Goal: Task Accomplishment & Management: Complete application form

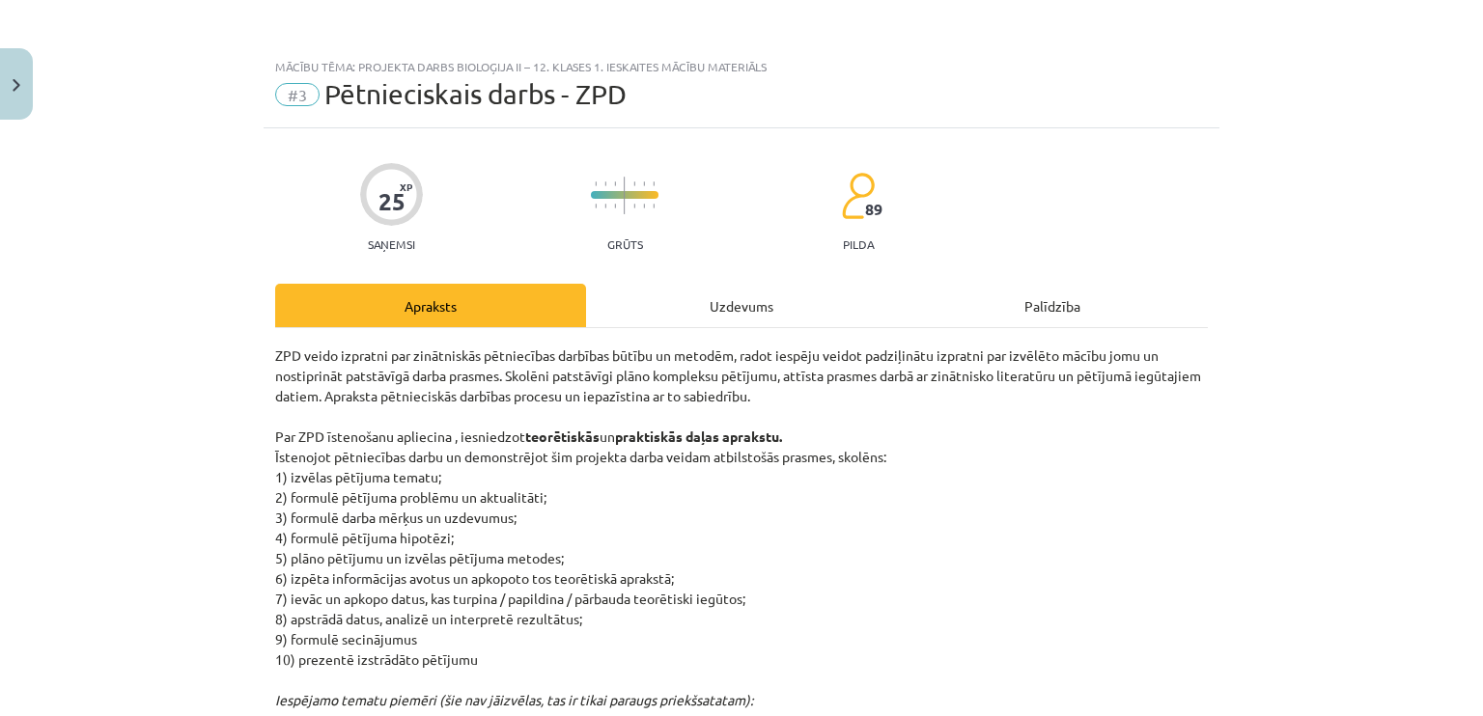
click at [689, 302] on div "Uzdevums" at bounding box center [741, 305] width 311 height 43
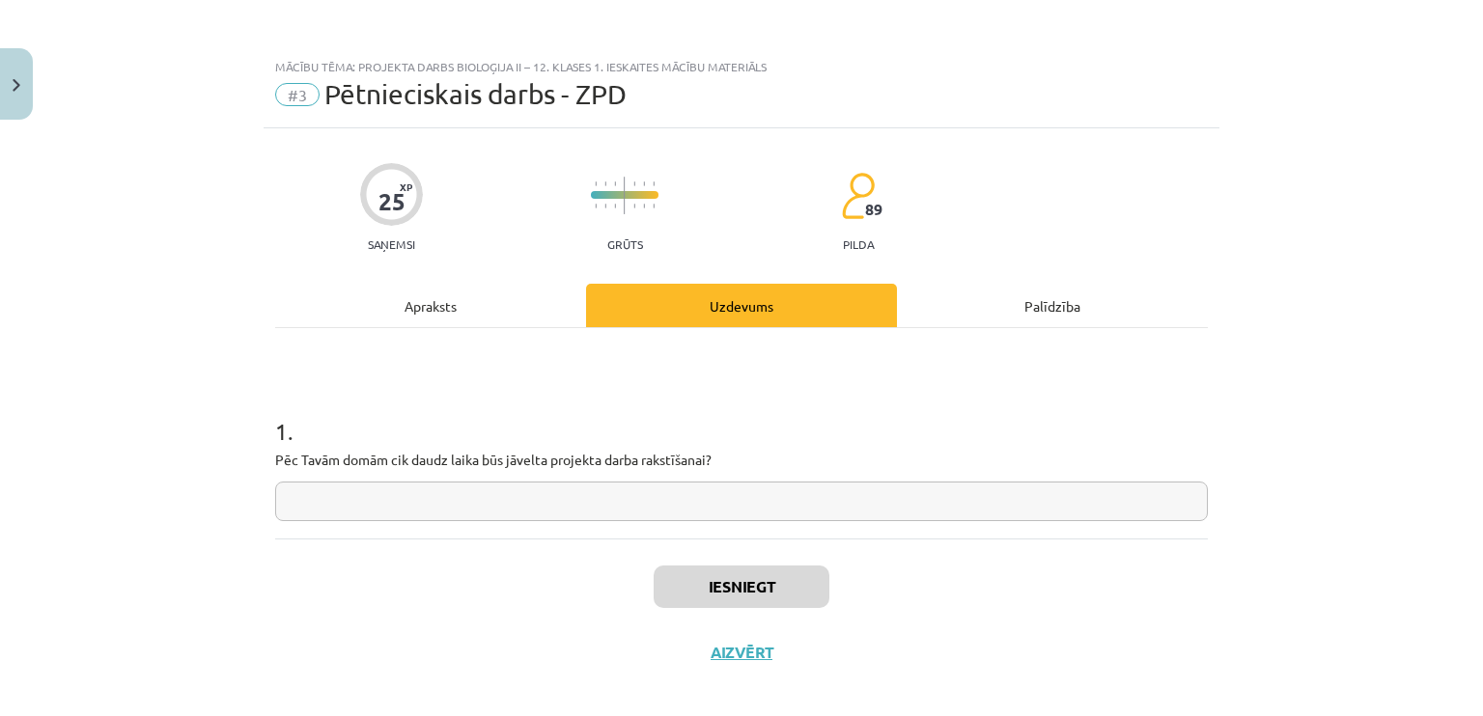
scroll to position [15, 0]
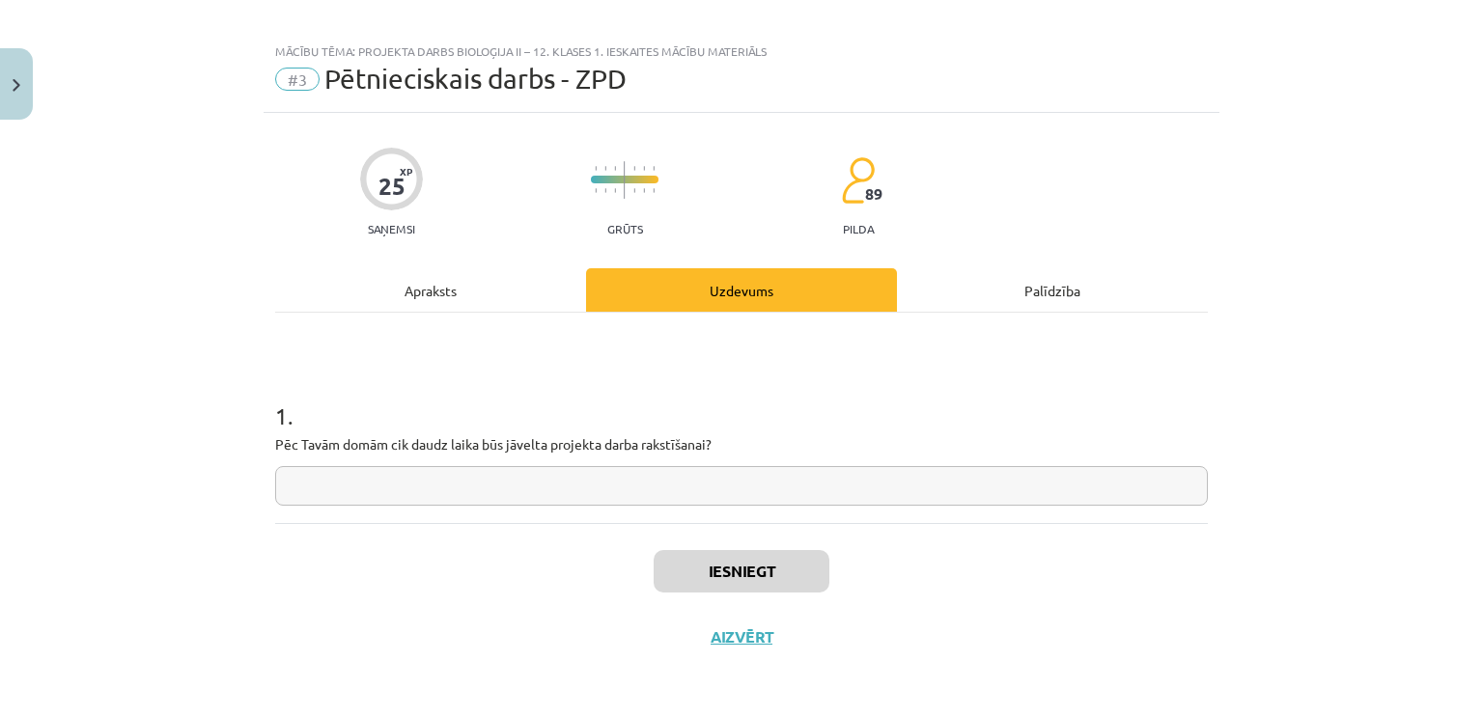
click at [599, 482] on input "text" at bounding box center [741, 486] width 933 height 40
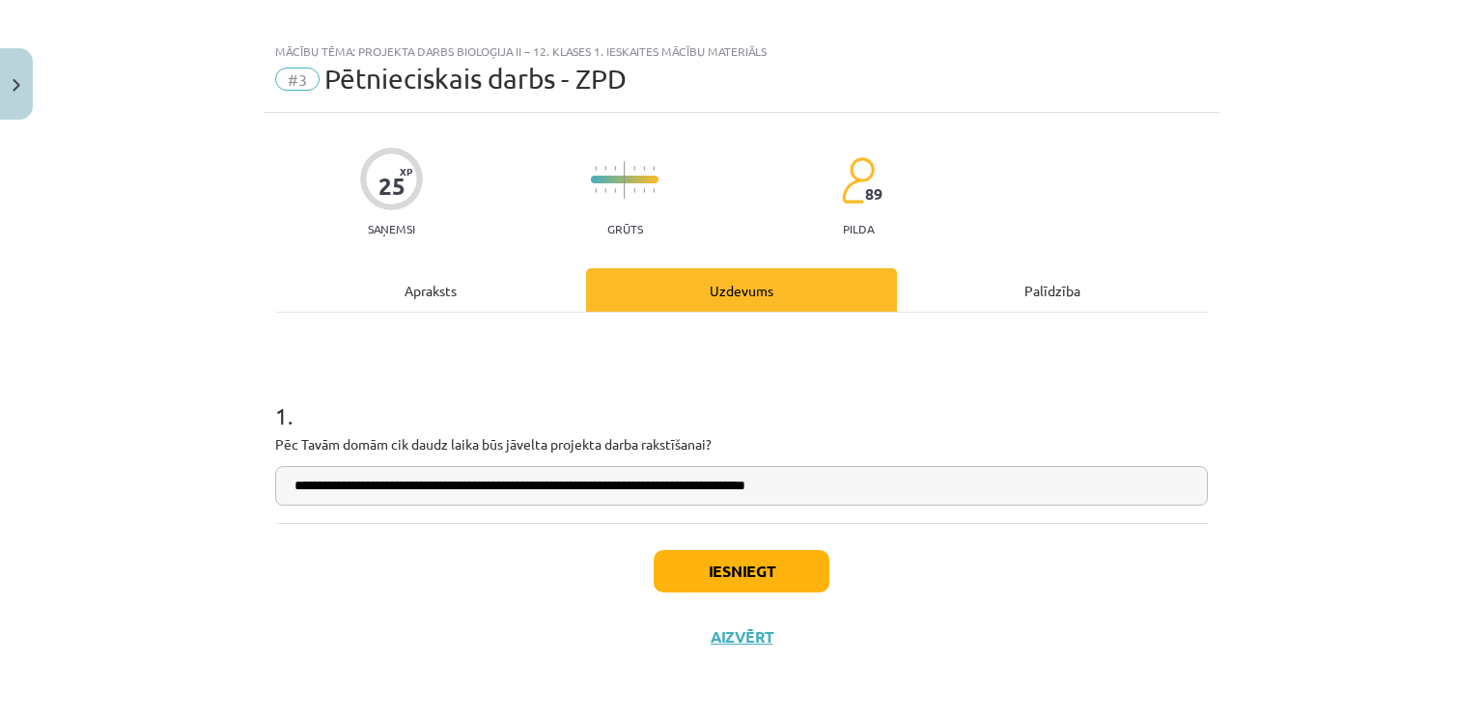
type input "**********"
click at [700, 572] on button "Iesniegt" at bounding box center [742, 571] width 176 height 42
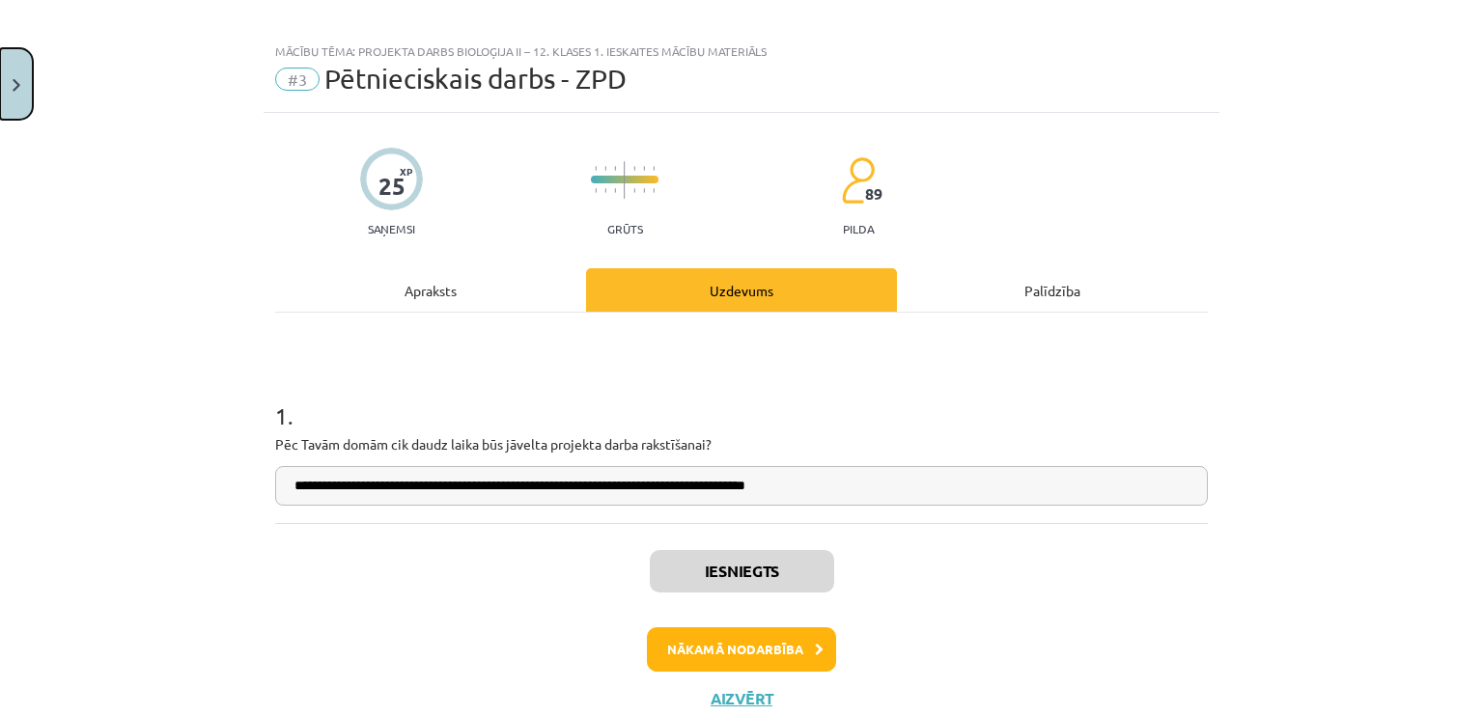
click at [28, 78] on button "Close" at bounding box center [16, 83] width 33 height 71
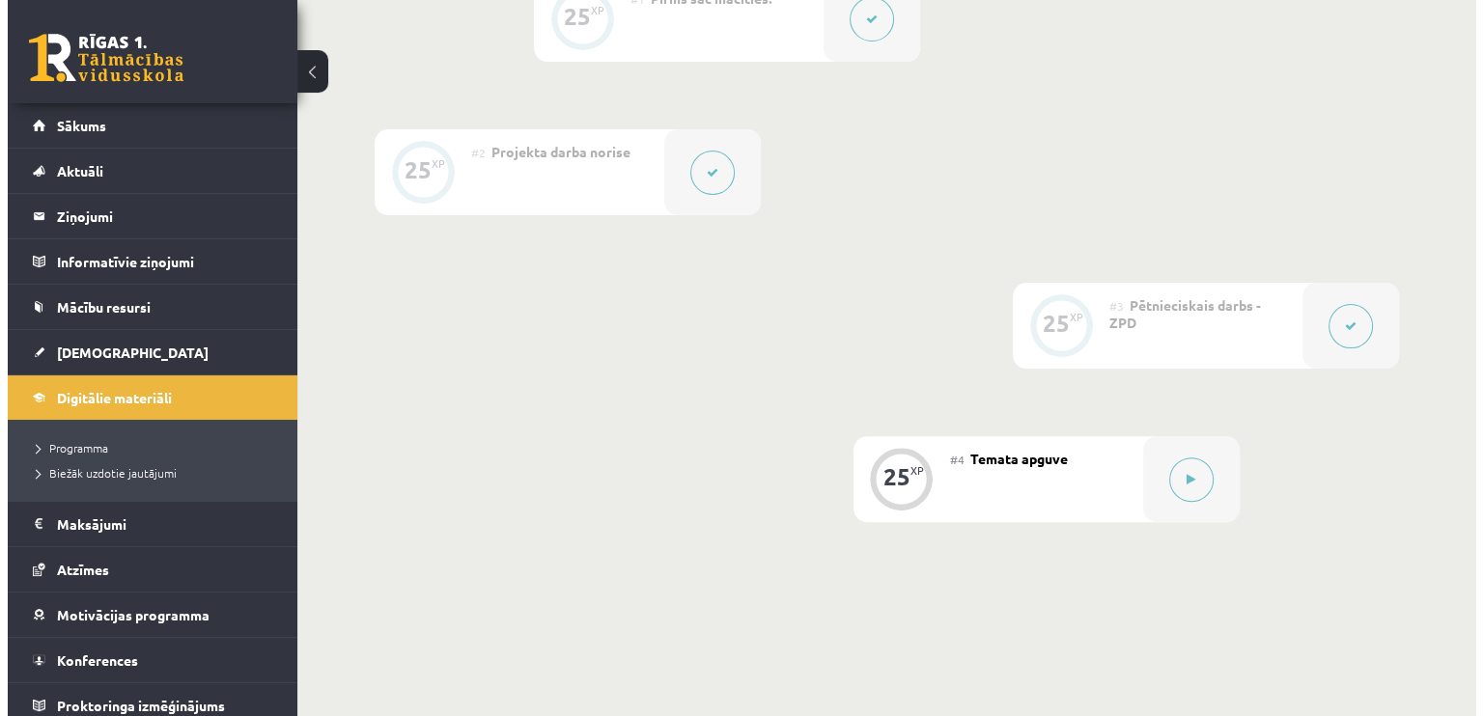
scroll to position [579, 0]
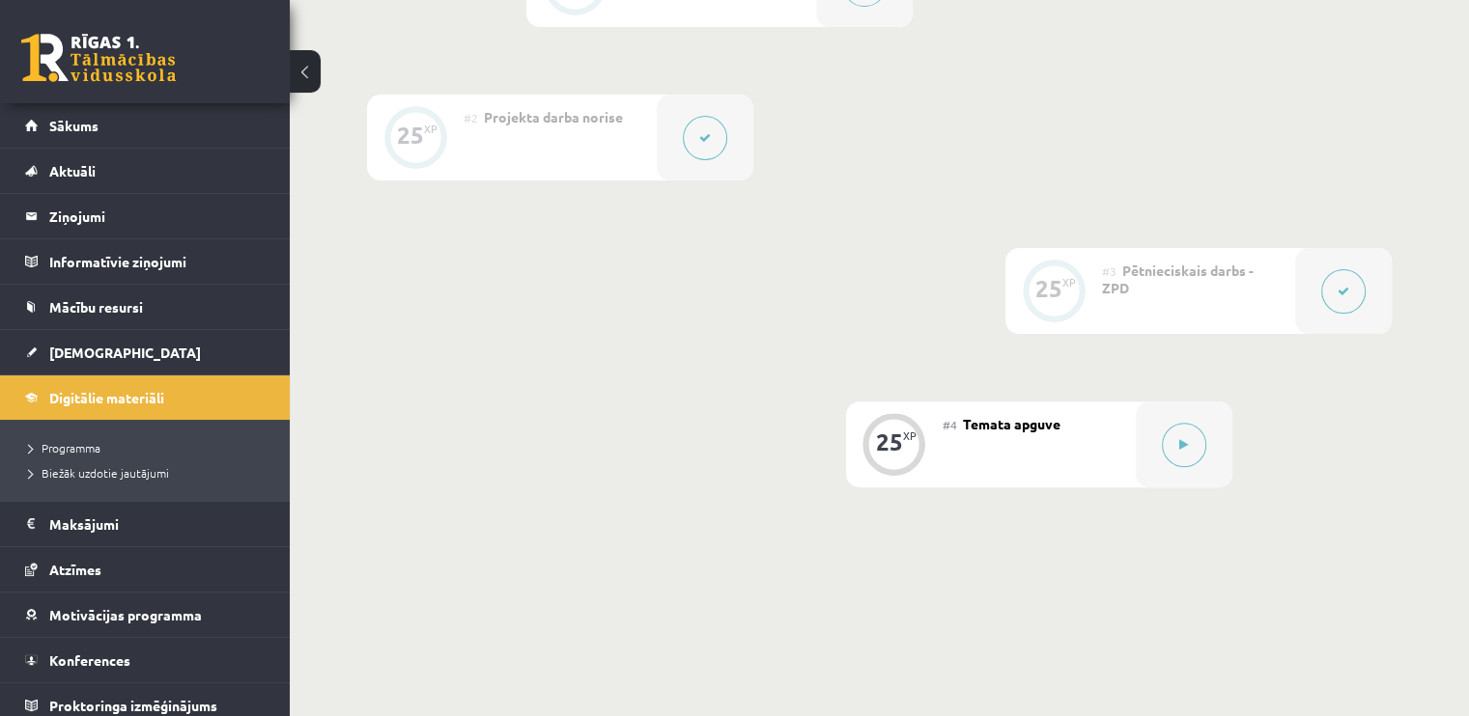
click at [1336, 314] on button at bounding box center [1343, 291] width 44 height 44
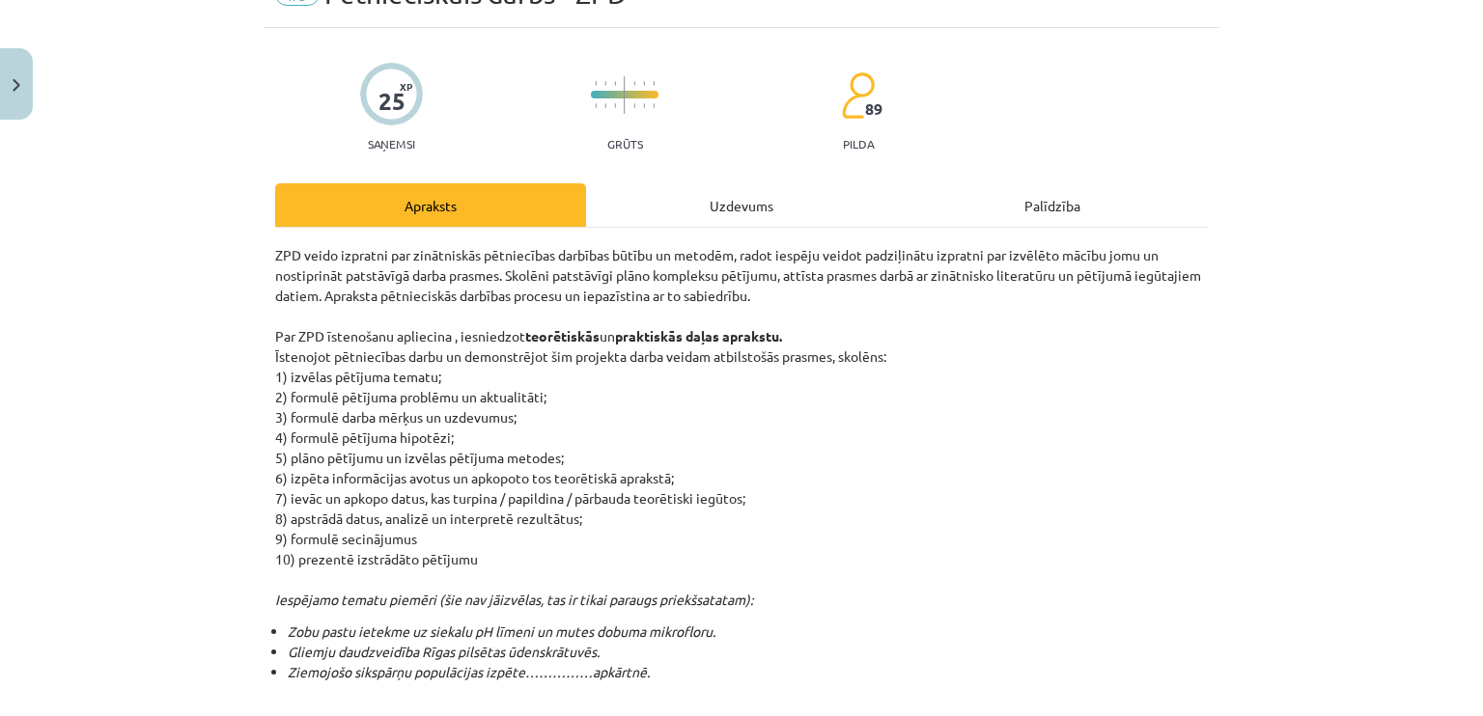
scroll to position [0, 0]
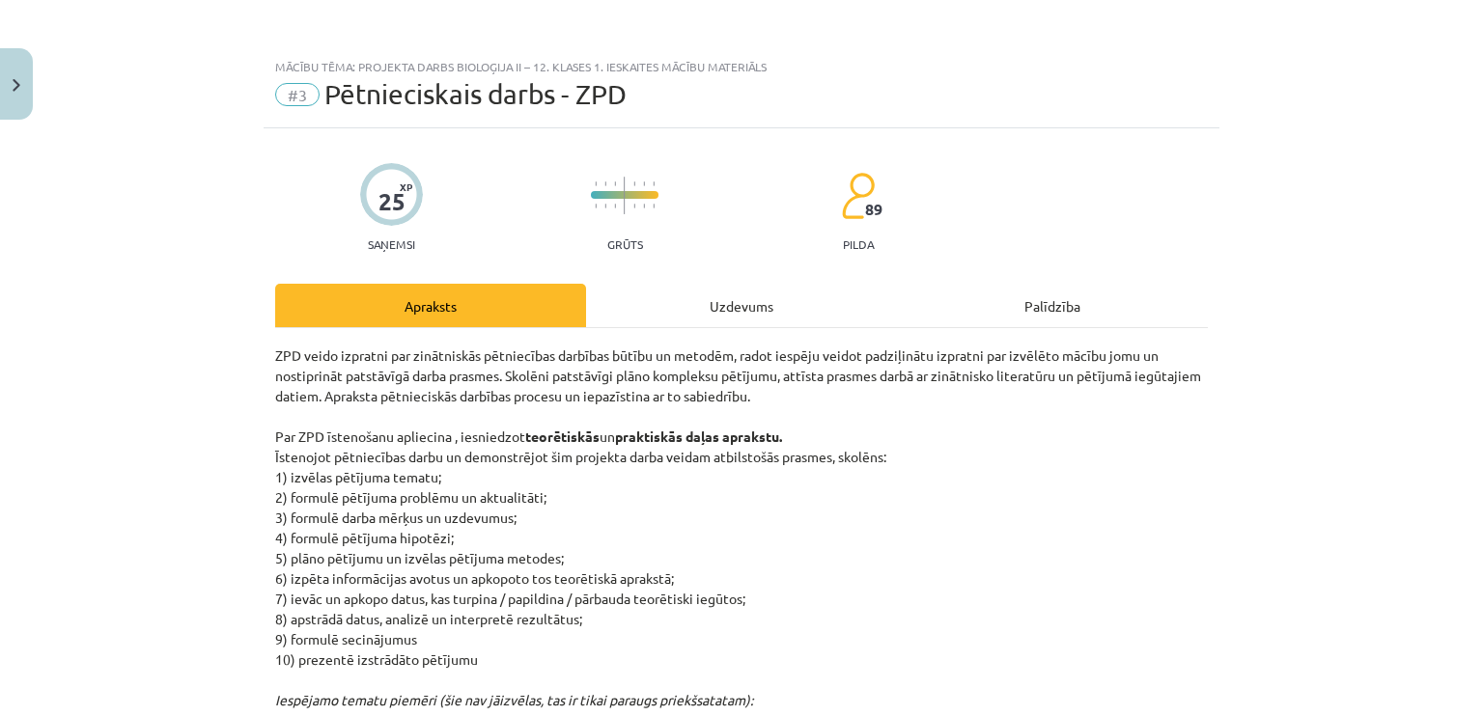
click at [716, 313] on div "Uzdevums" at bounding box center [741, 305] width 311 height 43
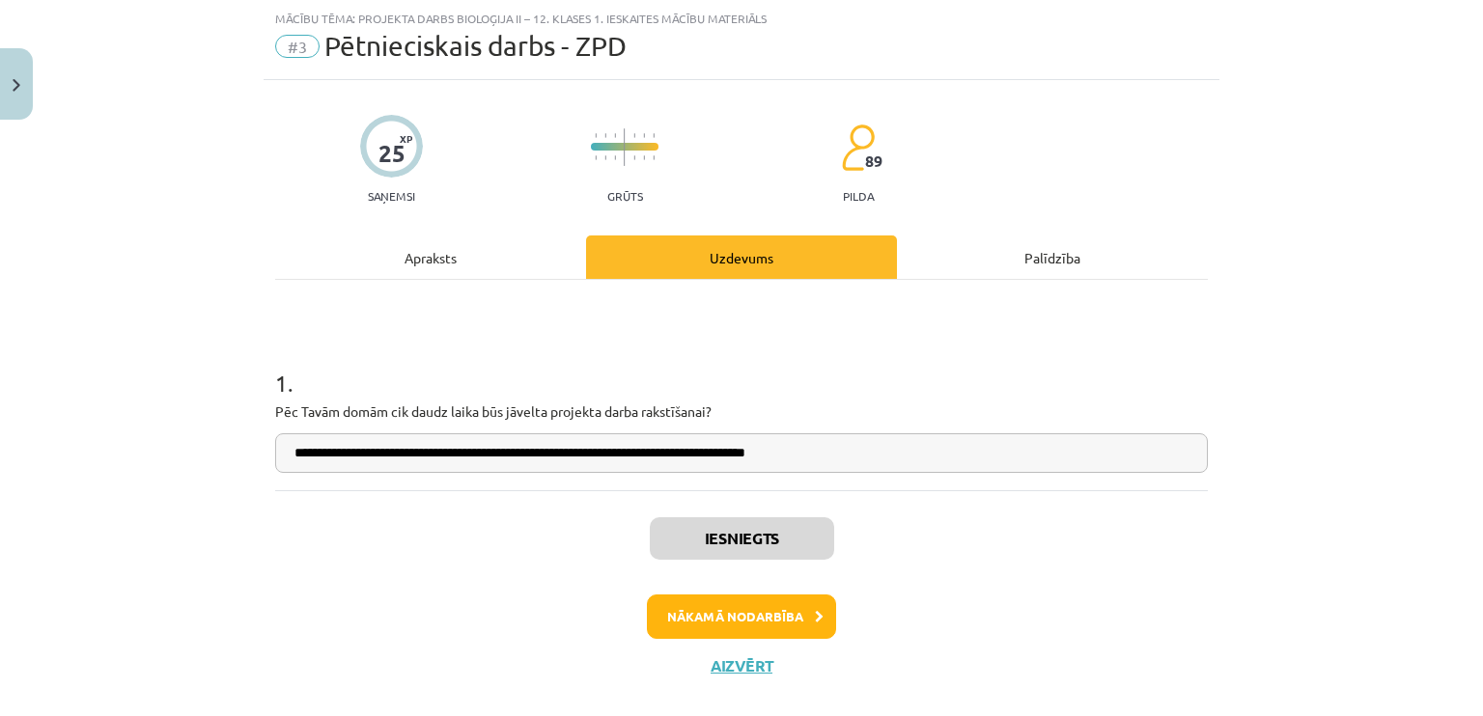
scroll to position [77, 0]
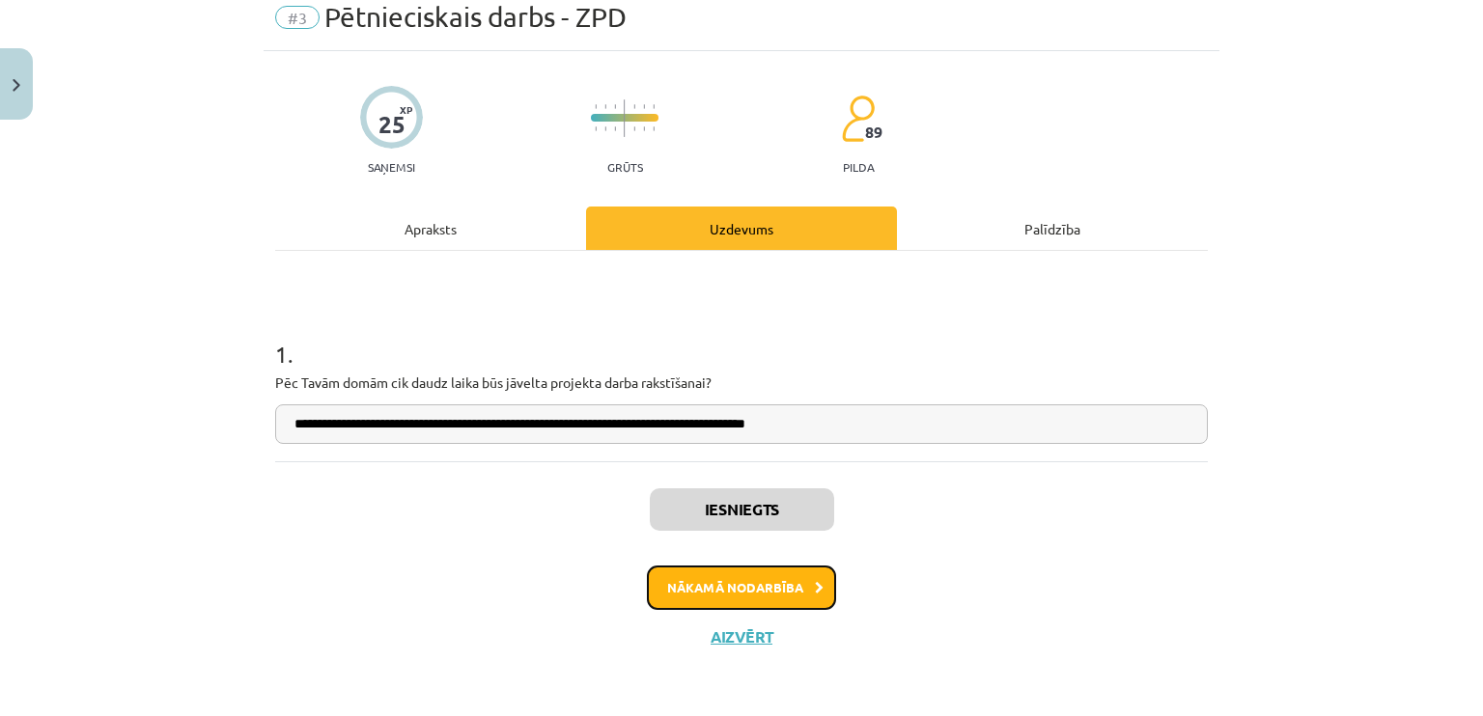
click at [770, 587] on button "Nākamā nodarbība" at bounding box center [741, 588] width 189 height 44
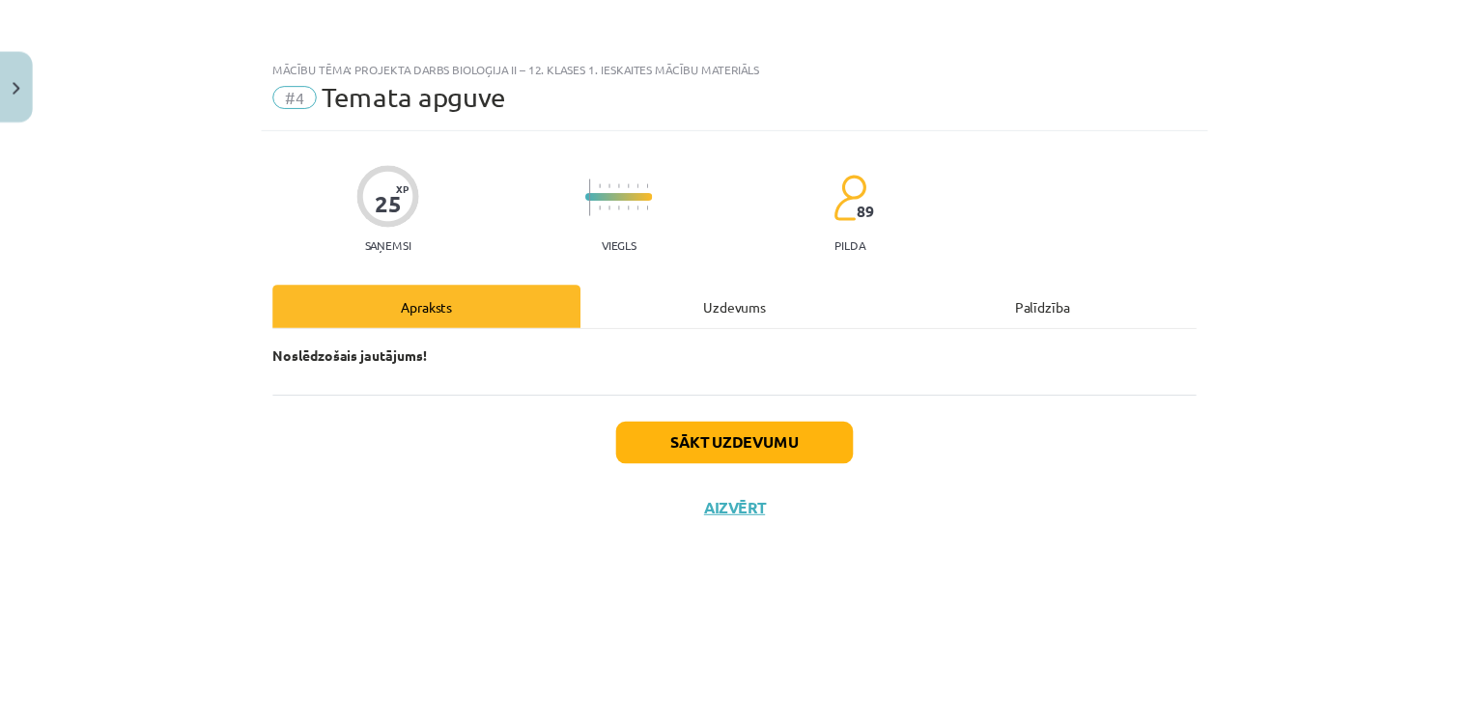
scroll to position [0, 0]
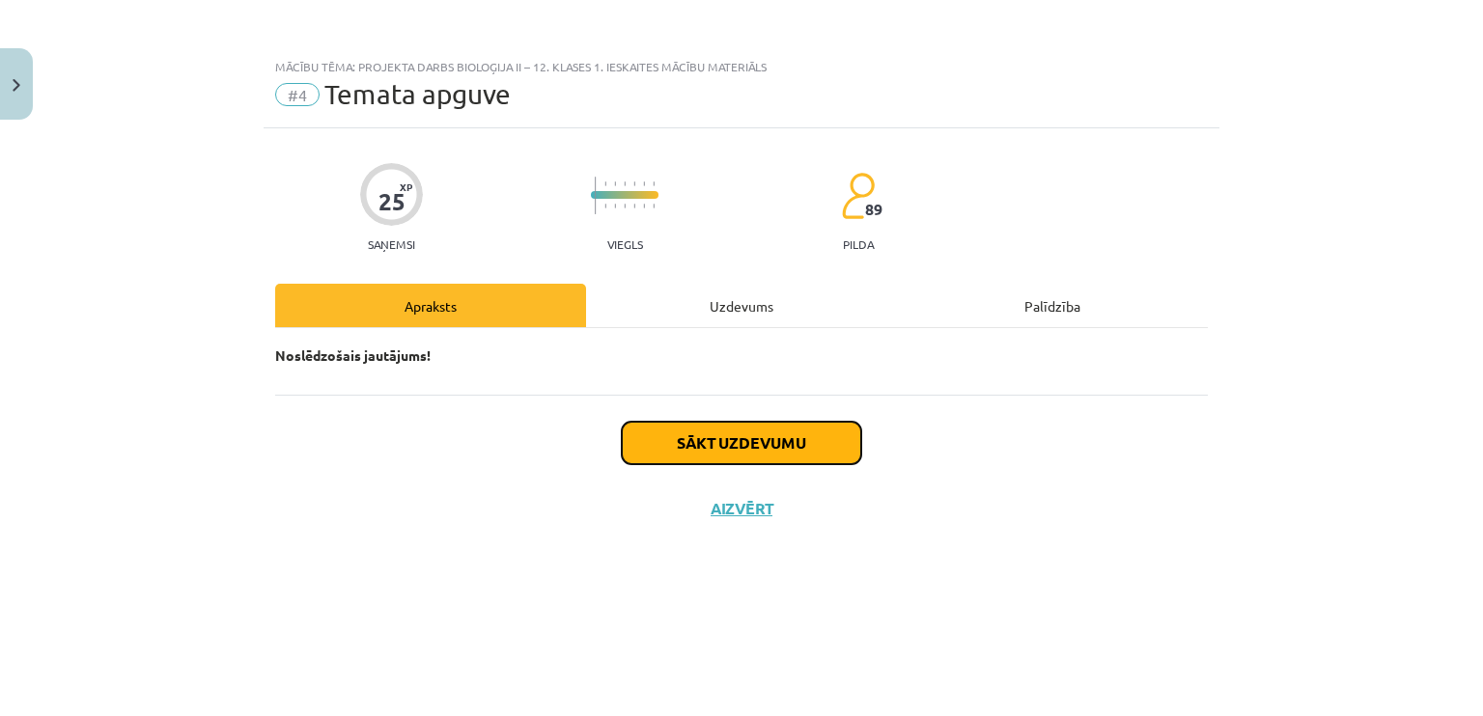
click at [704, 453] on button "Sākt uzdevumu" at bounding box center [741, 443] width 239 height 42
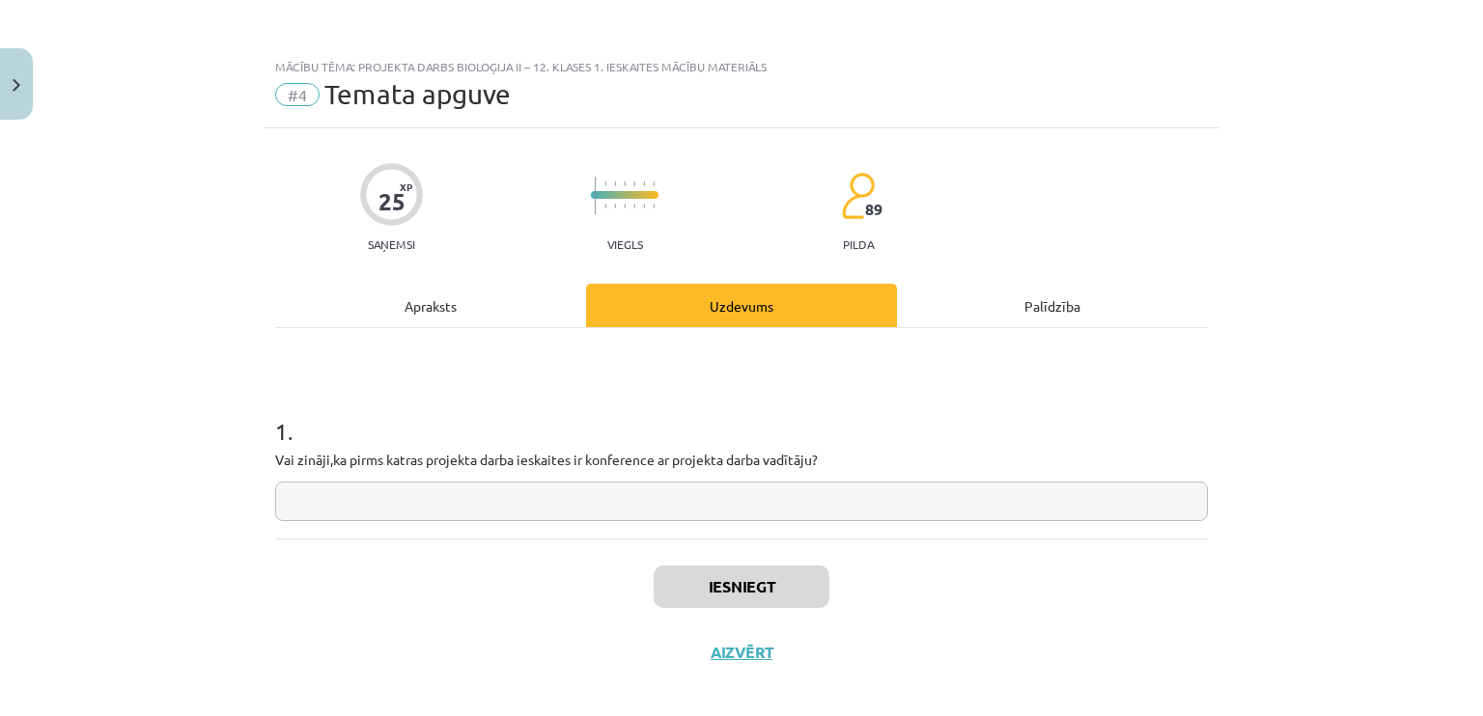
click at [554, 500] on input "text" at bounding box center [741, 502] width 933 height 40
type input "**"
click at [727, 594] on button "Iesniegt" at bounding box center [742, 587] width 176 height 42
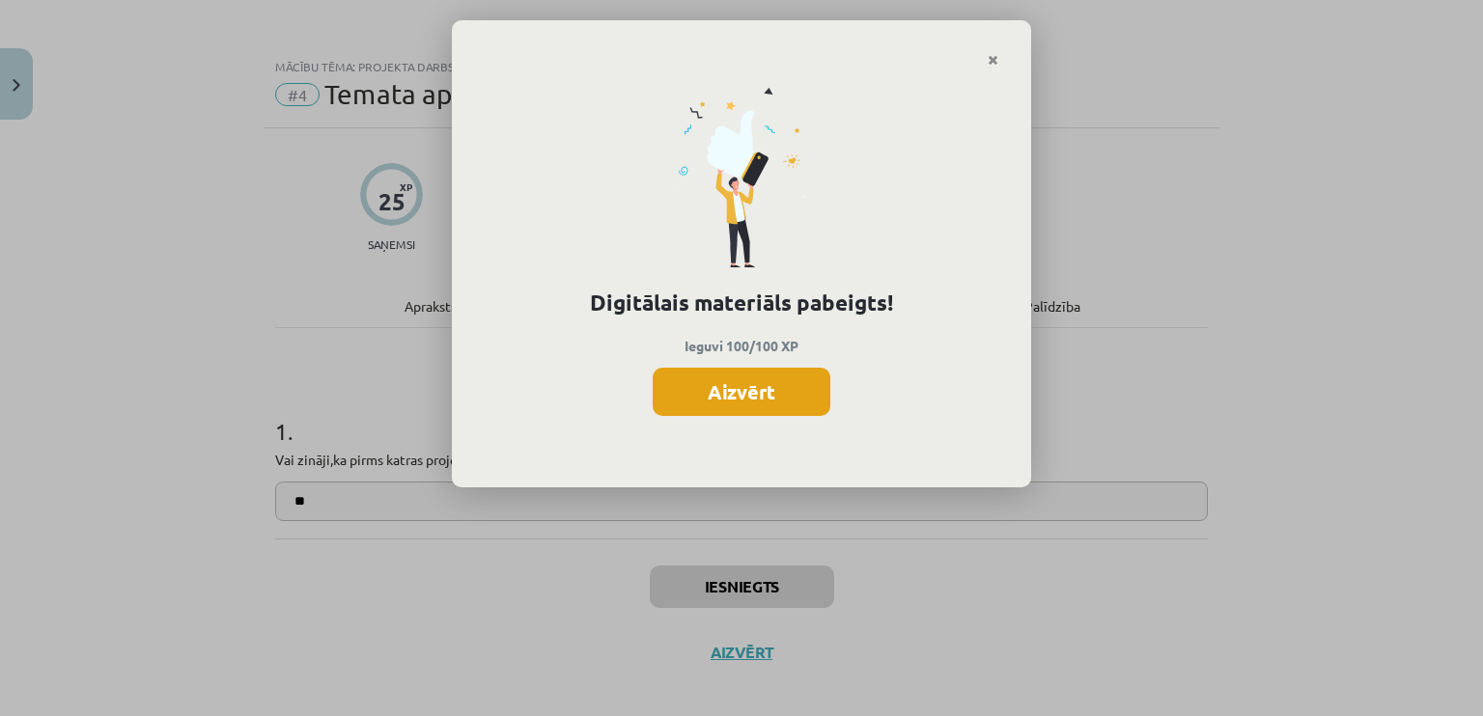
click at [723, 385] on button "Aizvērt" at bounding box center [742, 392] width 178 height 48
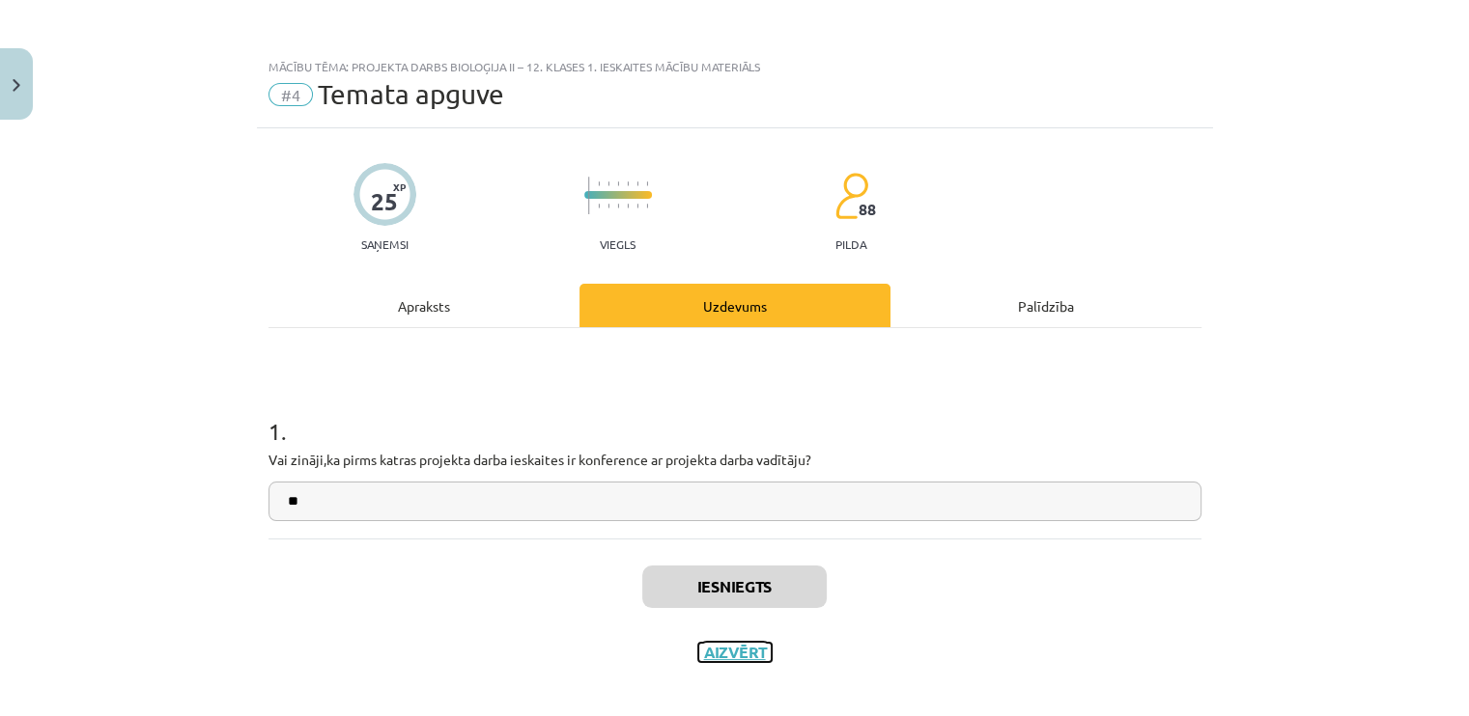
click at [735, 649] on button "Aizvērt" at bounding box center [734, 652] width 73 height 19
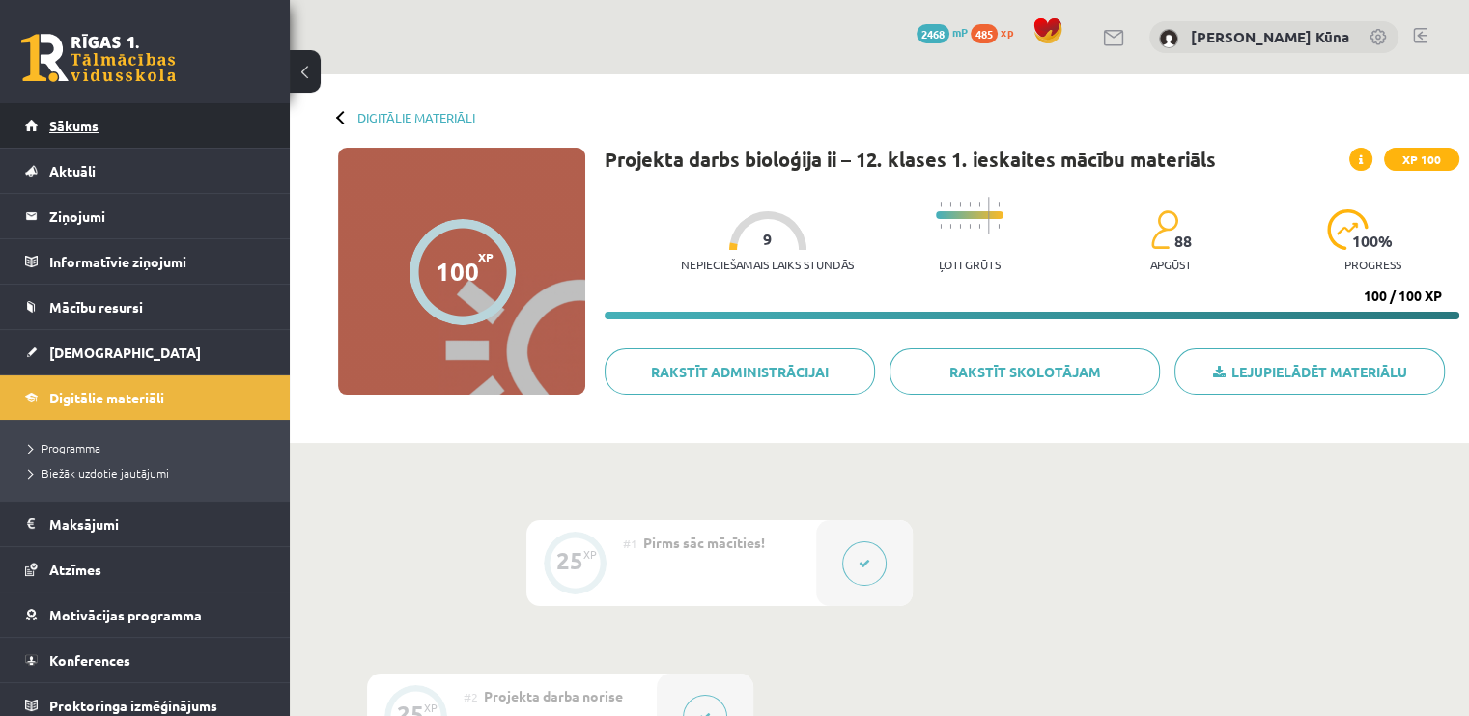
click at [120, 118] on link "Sākums" at bounding box center [145, 125] width 240 height 44
